Goal: Task Accomplishment & Management: Manage account settings

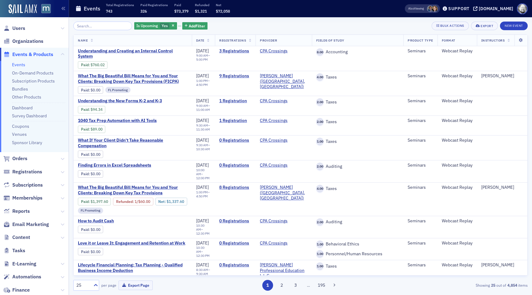
click at [438, 8] on span at bounding box center [435, 9] width 6 height 6
click at [434, 8] on span at bounding box center [430, 9] width 6 height 6
drag, startPoint x: 194, startPoint y: 55, endPoint x: 204, endPoint y: 57, distance: 10.3
click at [204, 57] on time "9:00 AM" at bounding box center [202, 55] width 12 height 4
click at [208, 42] on th "Date" at bounding box center [203, 40] width 23 height 11
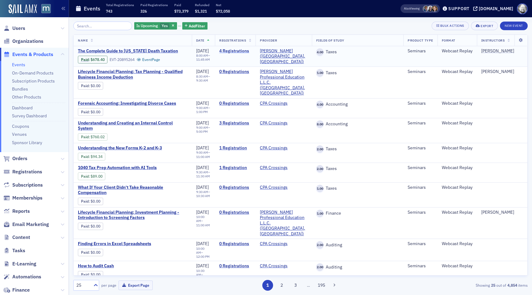
click at [231, 52] on link "4 Registrations" at bounding box center [235, 51] width 32 height 6
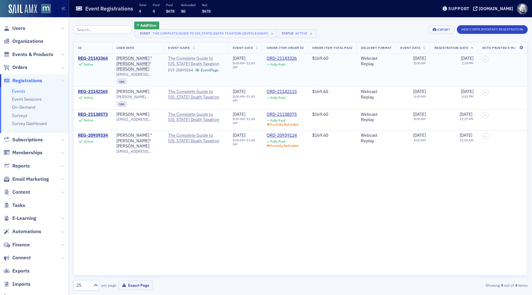
click at [191, 60] on span "The Complete Guide to [US_STATE] Death Taxation" at bounding box center [196, 61] width 56 height 11
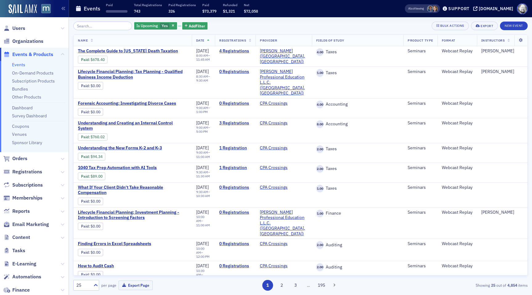
click at [434, 9] on span at bounding box center [430, 9] width 6 height 6
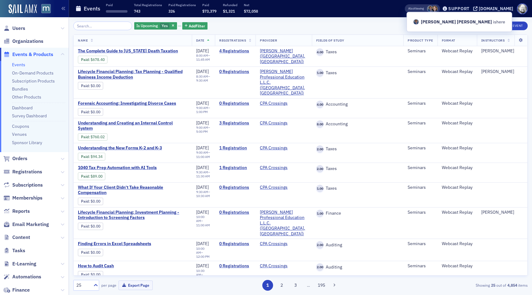
click at [438, 10] on span at bounding box center [435, 9] width 6 height 6
click at [403, 8] on header "Events Paid ‌ Total Registrations 743 Paid Registrations 326 Paid $73,379 Refun…" at bounding box center [300, 8] width 463 height 17
